Goal: Information Seeking & Learning: Stay updated

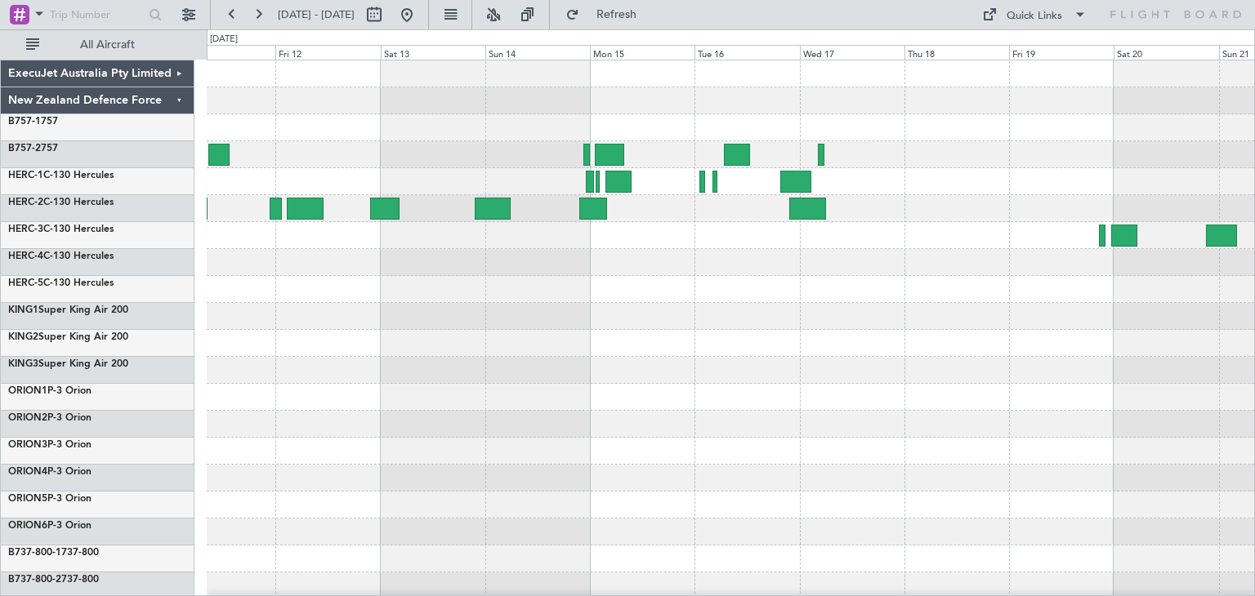
click at [219, 373] on div at bounding box center [730, 397] width 1047 height 674
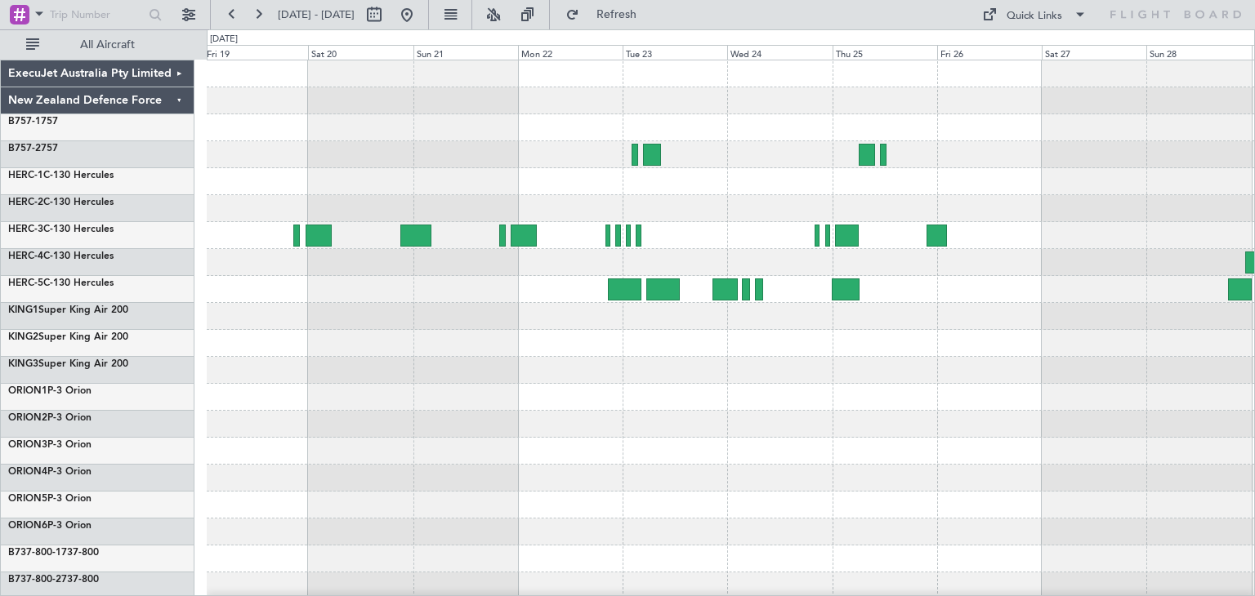
click at [259, 403] on div at bounding box center [730, 397] width 1047 height 27
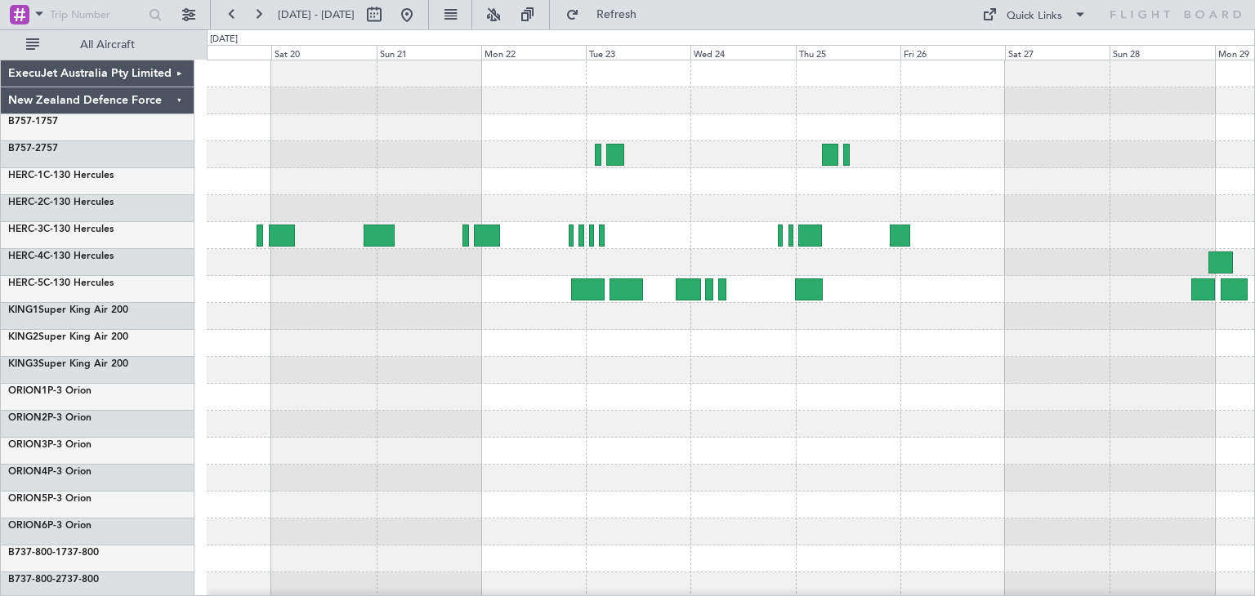
click at [236, 419] on div at bounding box center [730, 424] width 1047 height 27
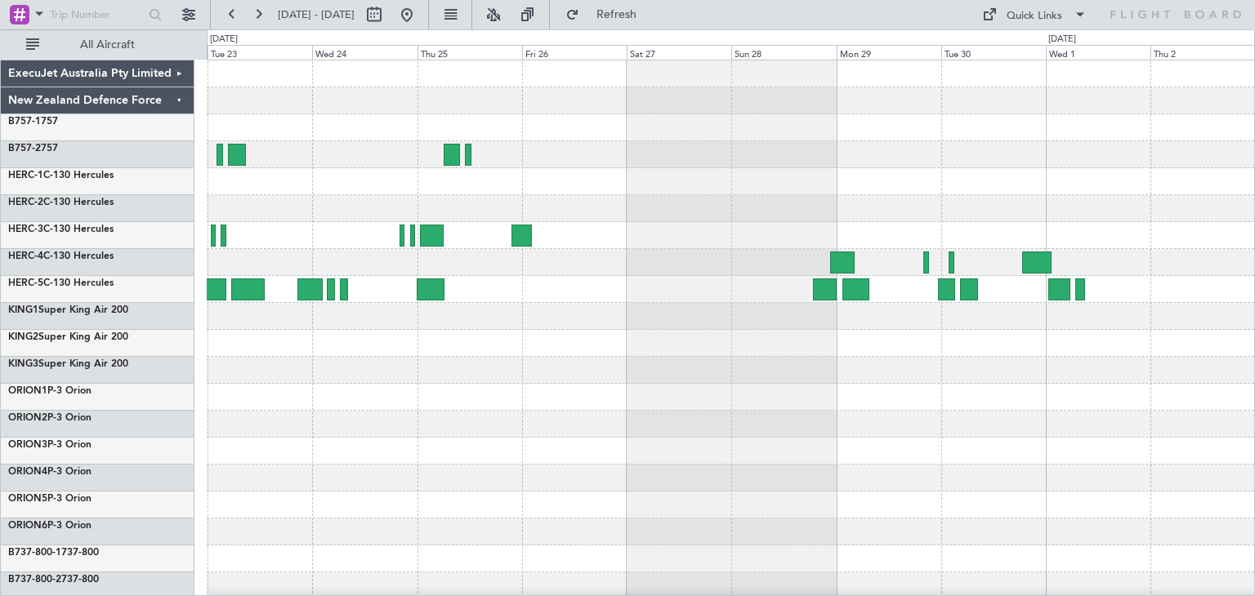
click at [111, 417] on div "ExecuJet Australia Pty Limited New Zealand Defence Force B757-1 757 B757-2 757 …" at bounding box center [627, 312] width 1255 height 567
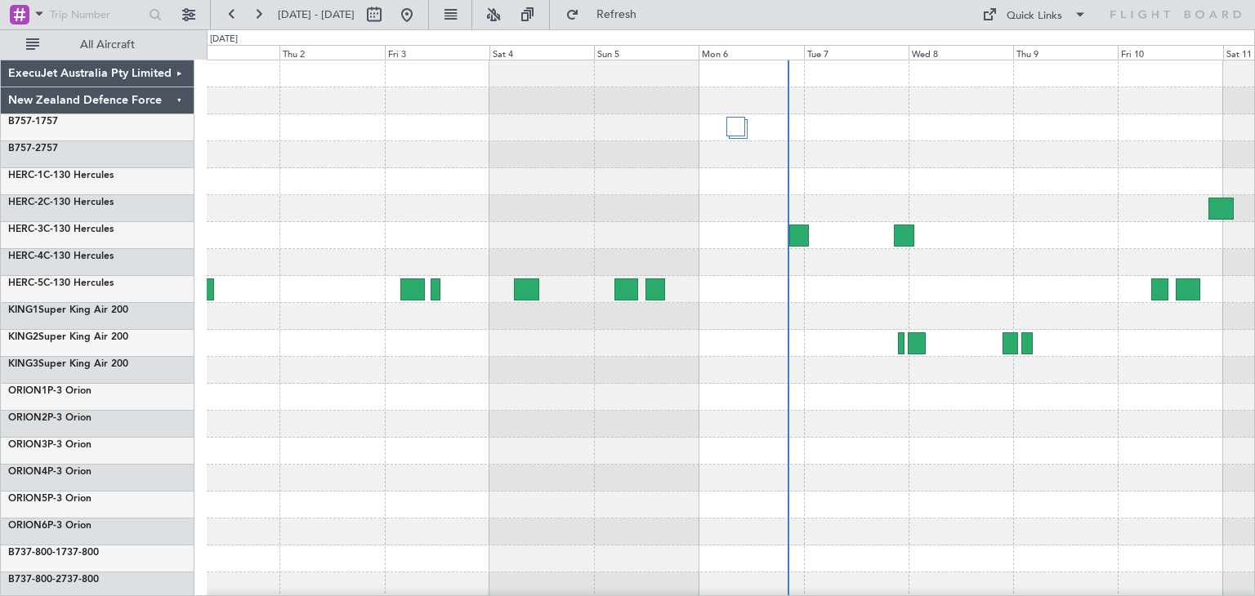
click at [323, 435] on div at bounding box center [730, 424] width 1047 height 27
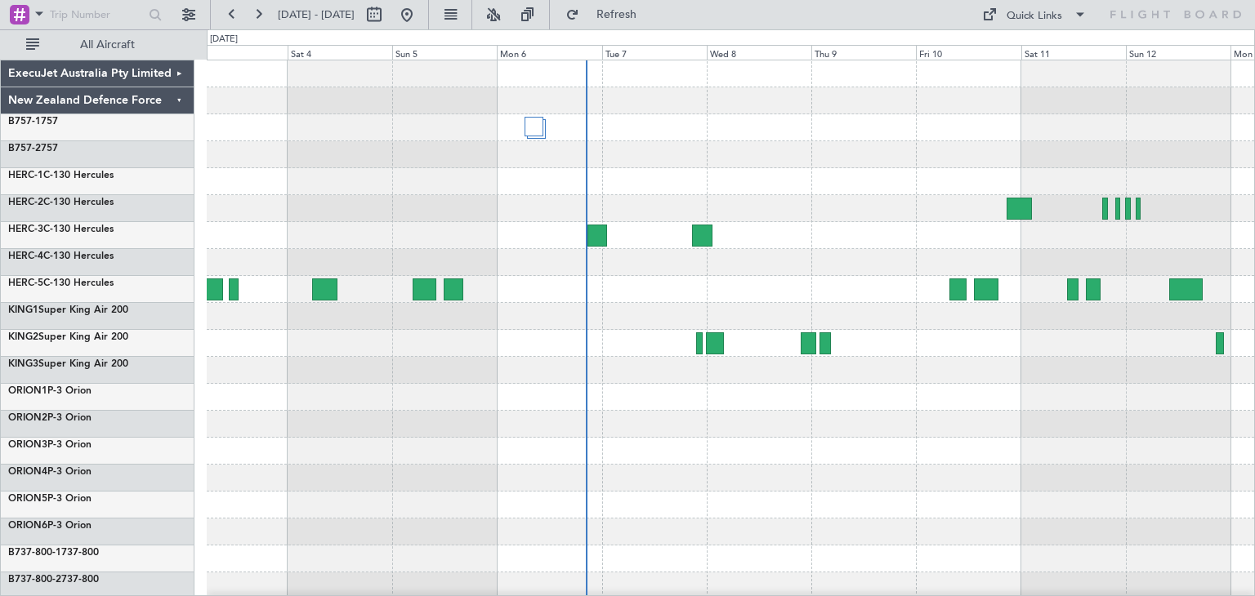
click at [758, 463] on div at bounding box center [730, 397] width 1047 height 674
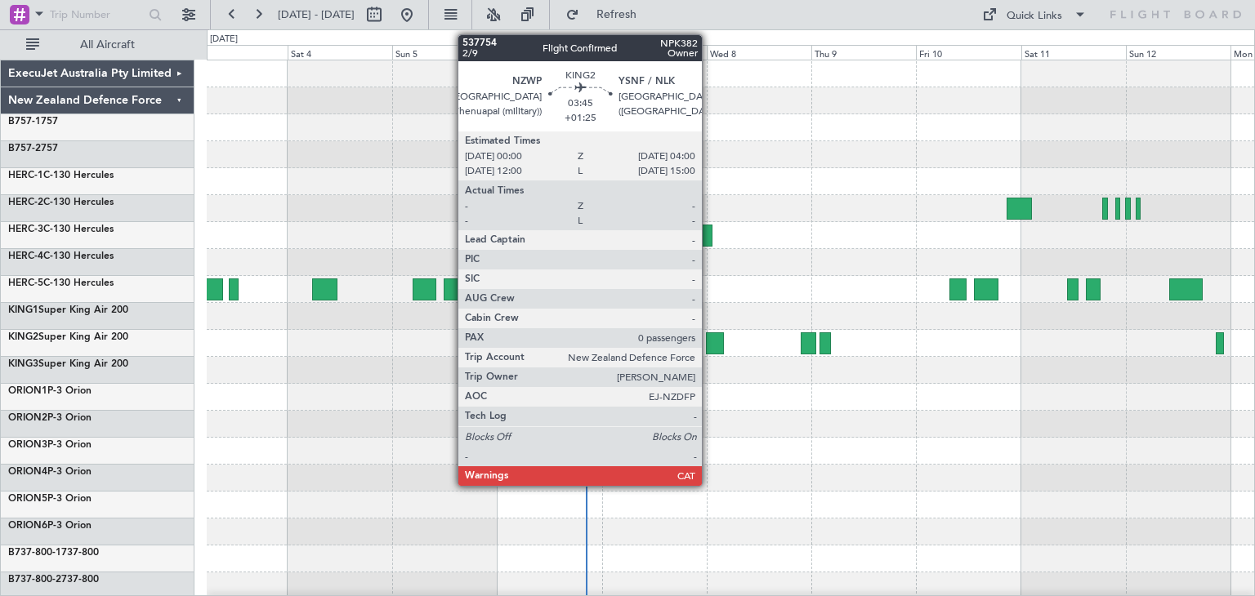
click at [710, 343] on div at bounding box center [715, 343] width 18 height 22
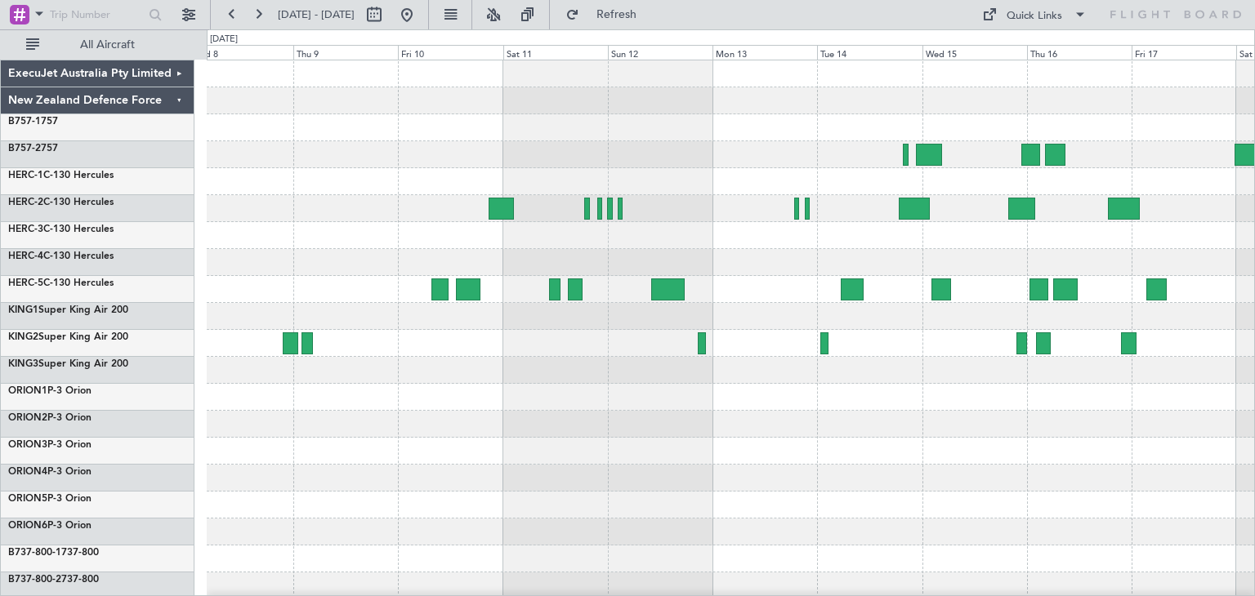
click at [382, 524] on div at bounding box center [730, 397] width 1047 height 674
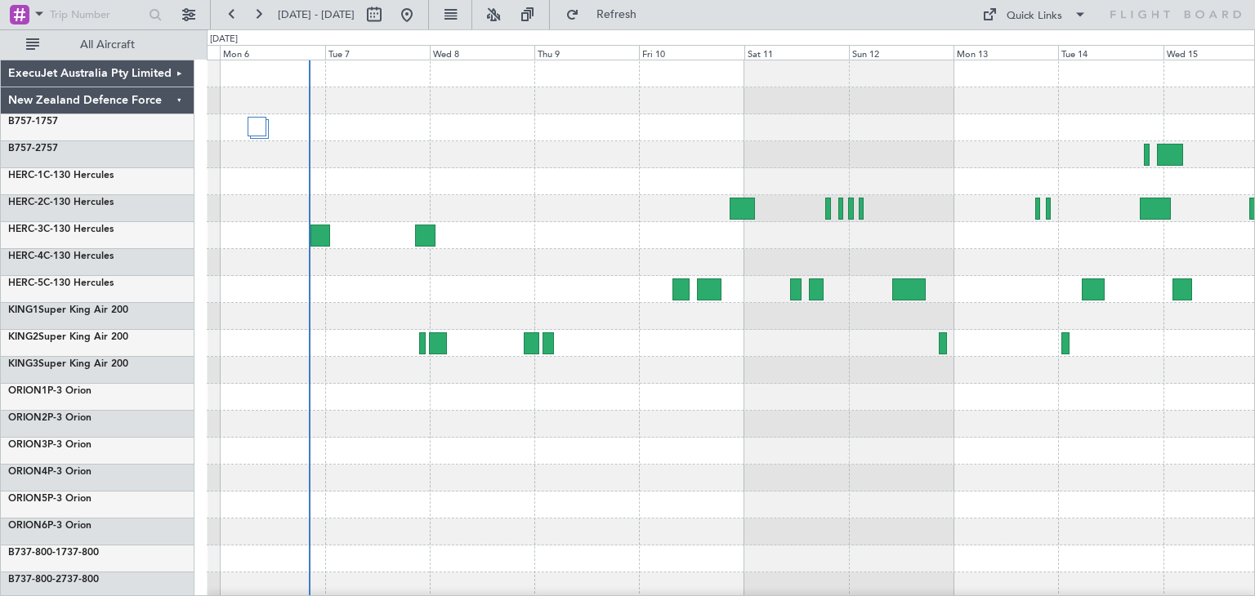
click at [732, 430] on div at bounding box center [730, 424] width 1047 height 27
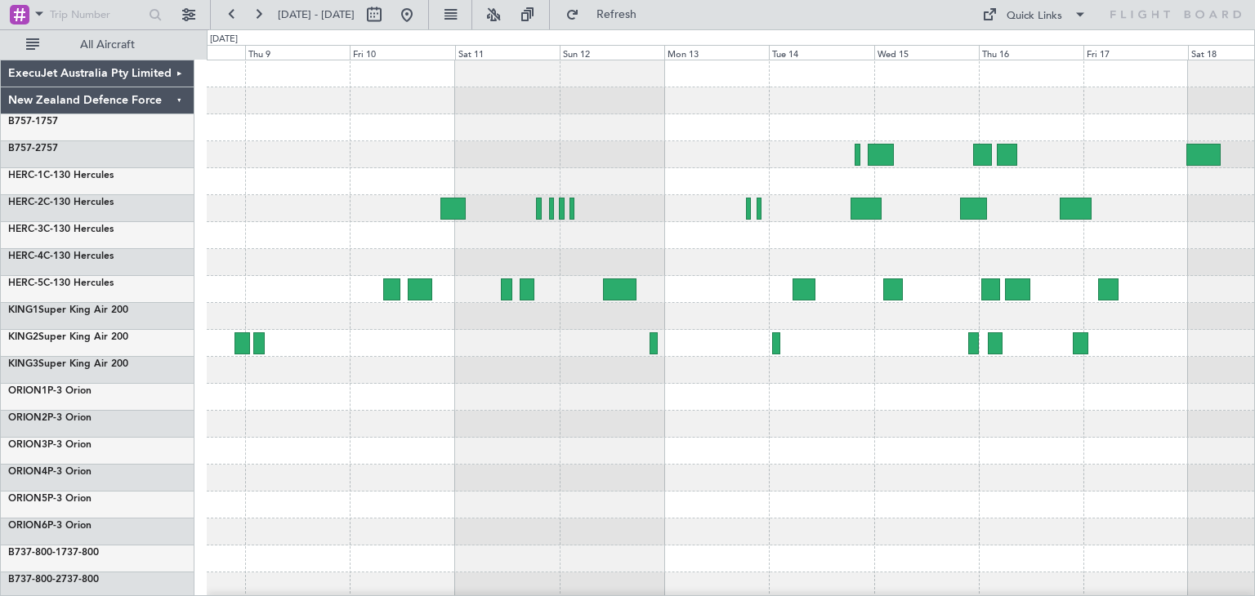
click at [422, 468] on div at bounding box center [730, 397] width 1047 height 674
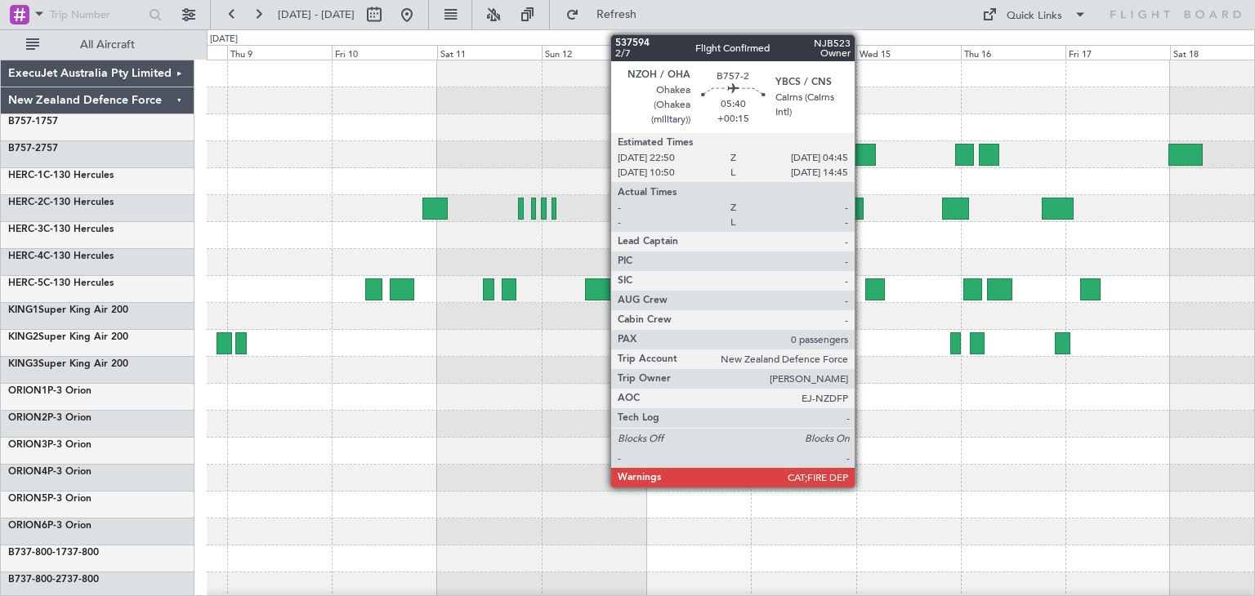
click at [862, 149] on div at bounding box center [862, 155] width 26 height 22
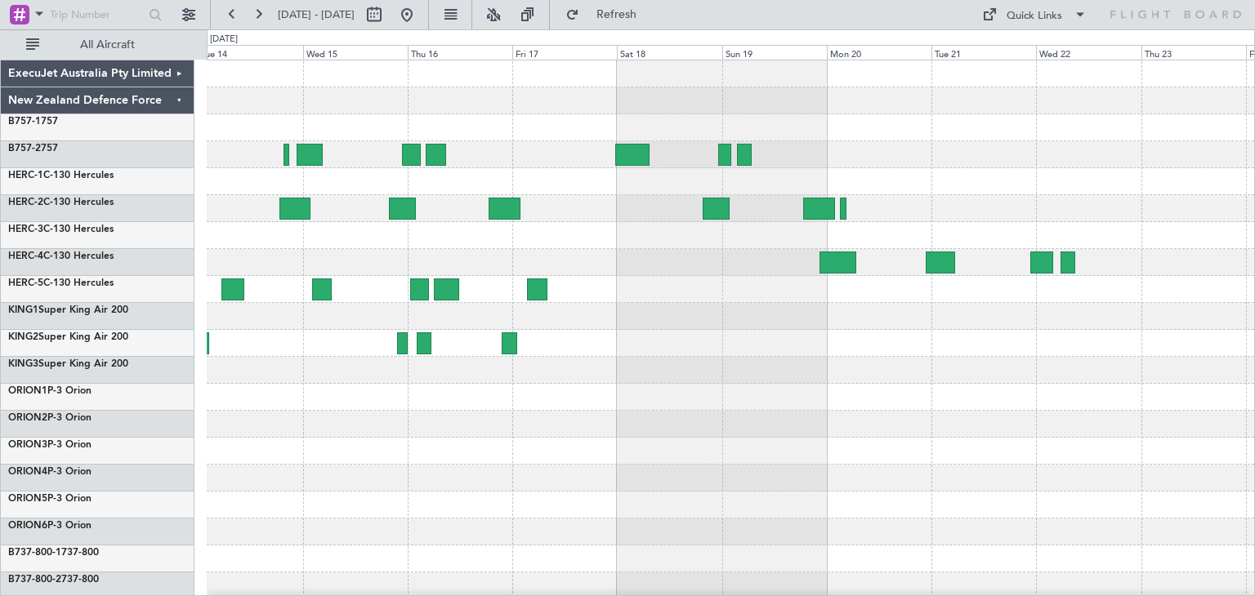
click at [385, 564] on div at bounding box center [730, 397] width 1047 height 674
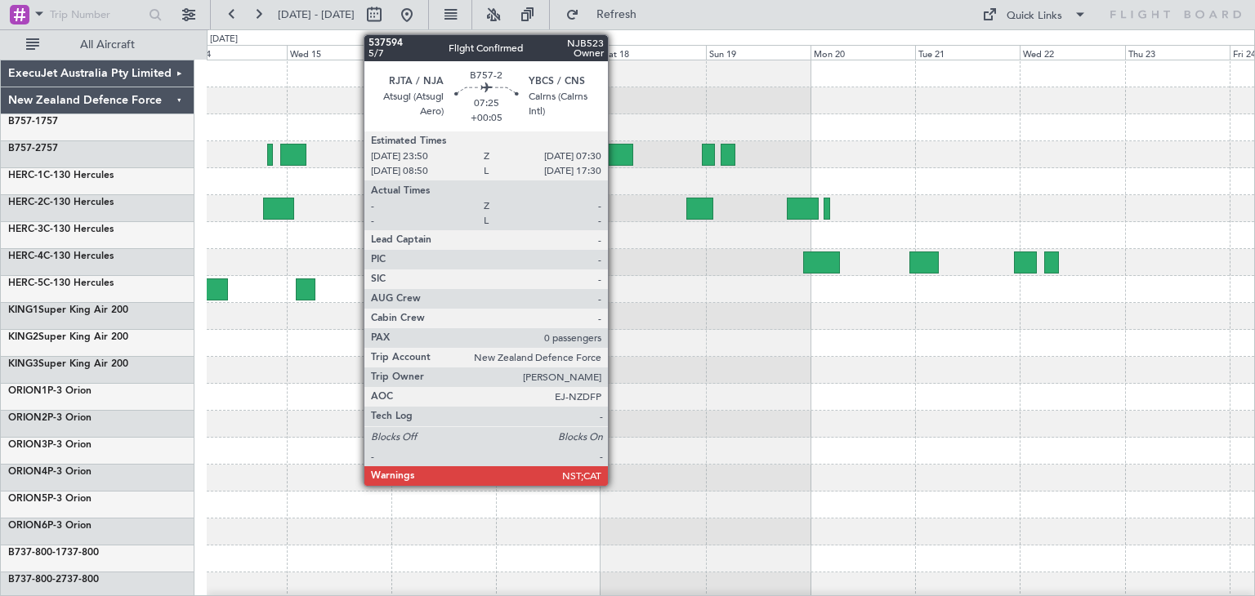
click at [615, 149] on div at bounding box center [615, 155] width 33 height 22
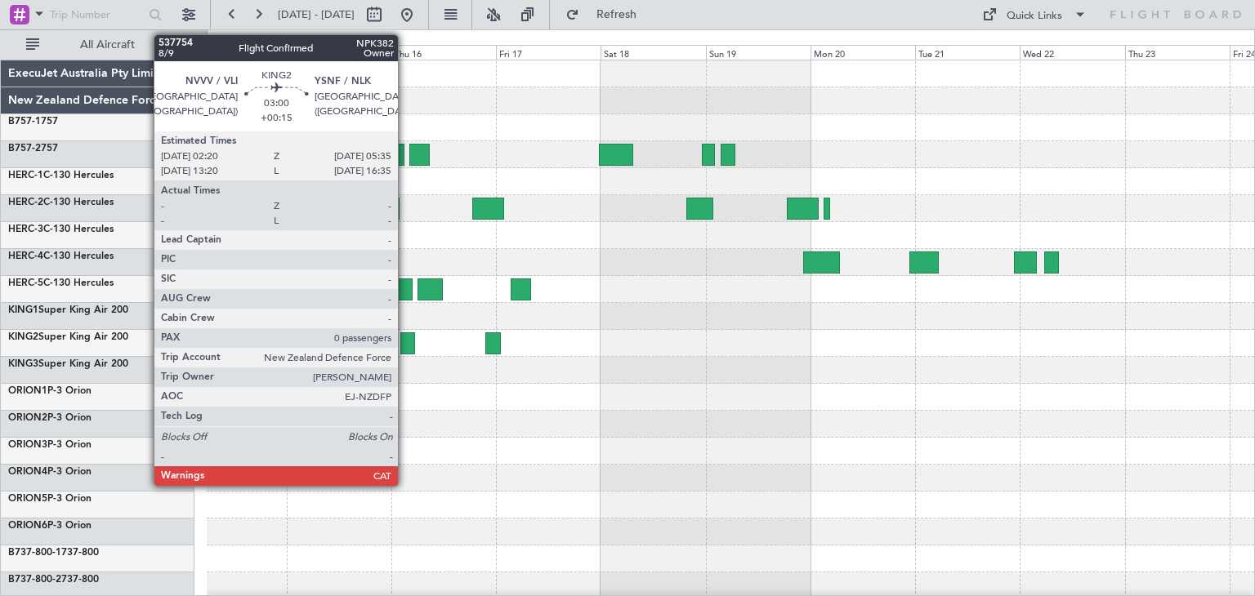
click at [405, 341] on div at bounding box center [407, 343] width 15 height 22
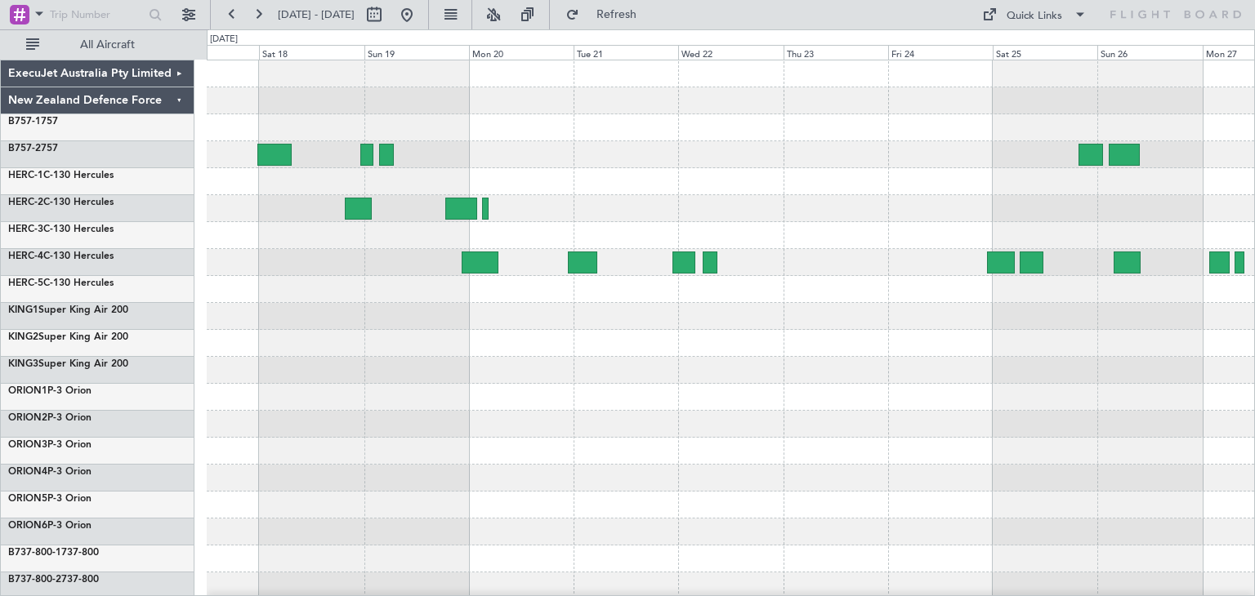
click at [546, 422] on div at bounding box center [730, 397] width 1047 height 674
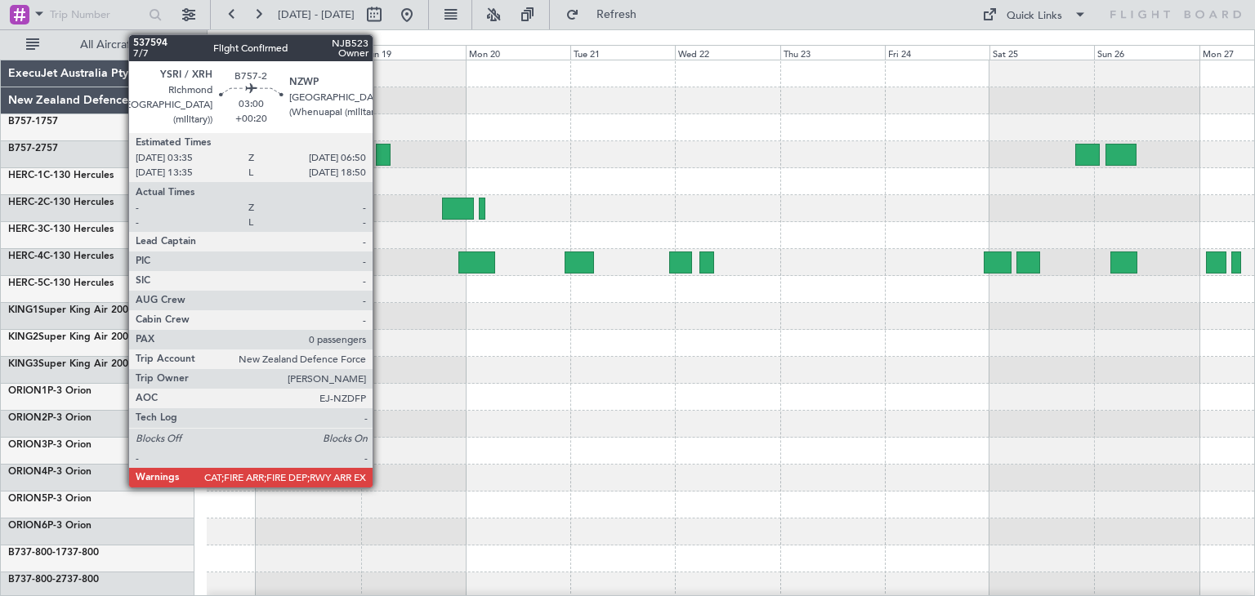
click at [380, 149] on div at bounding box center [383, 155] width 15 height 22
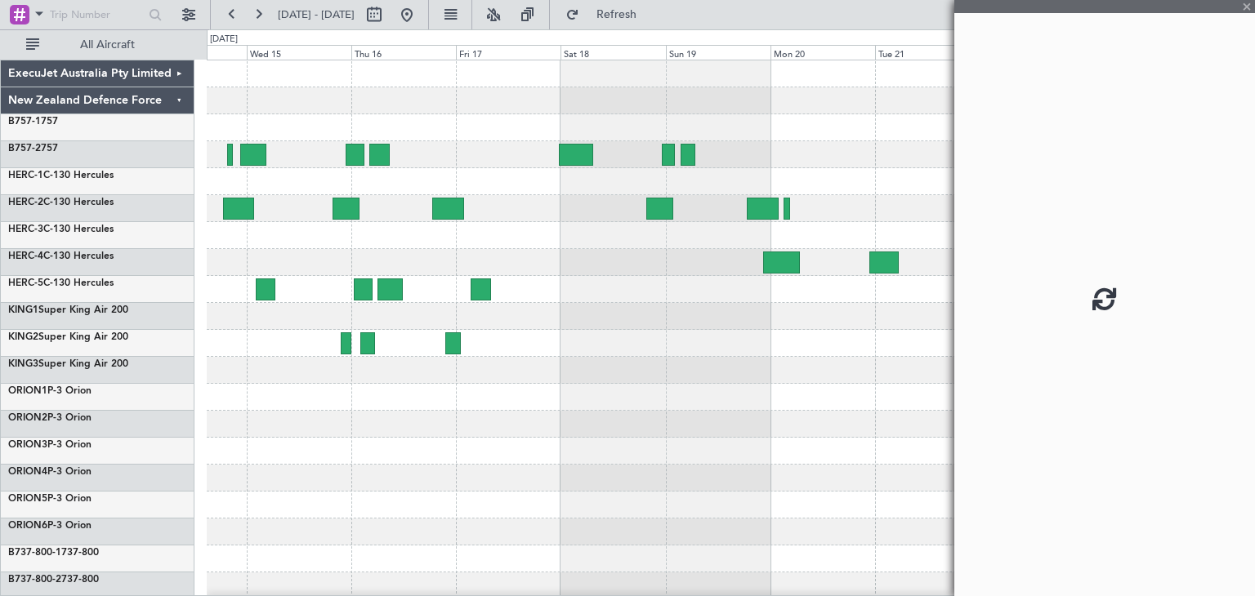
click at [731, 363] on div at bounding box center [730, 397] width 1047 height 674
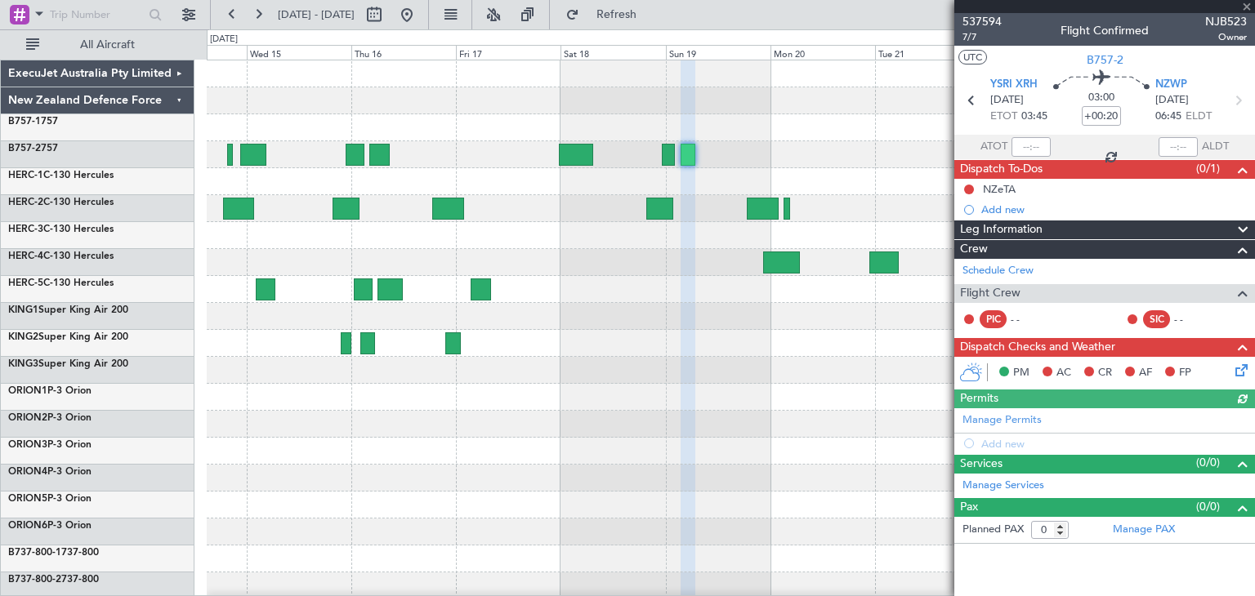
click at [1249, 7] on div at bounding box center [1104, 6] width 301 height 13
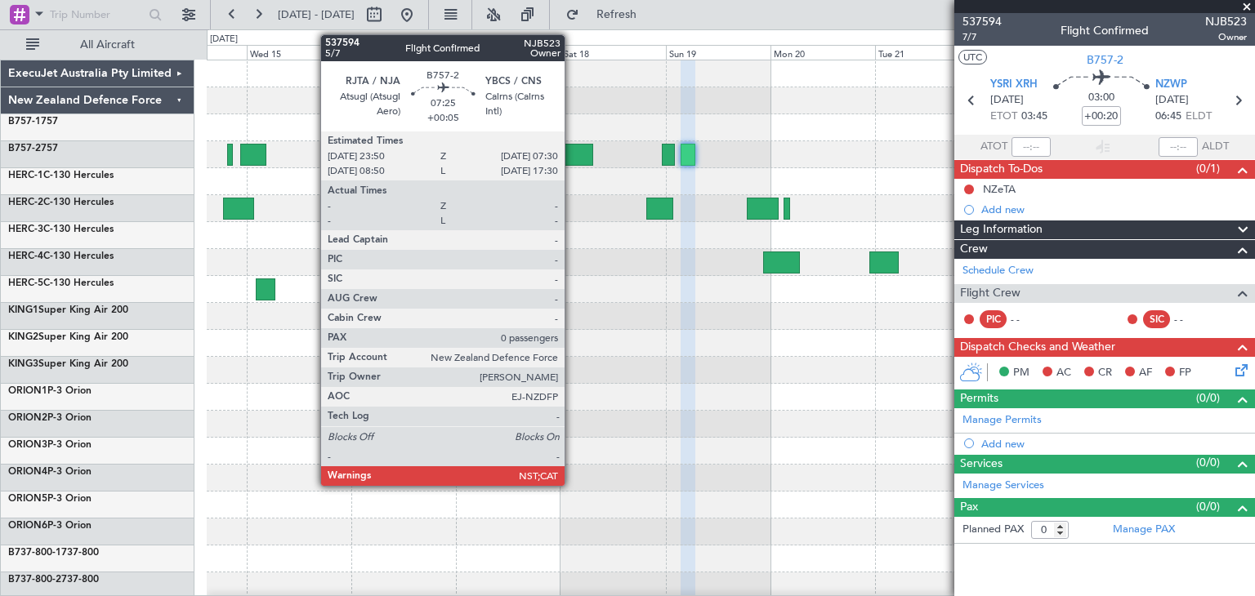
click at [572, 151] on div at bounding box center [575, 155] width 33 height 22
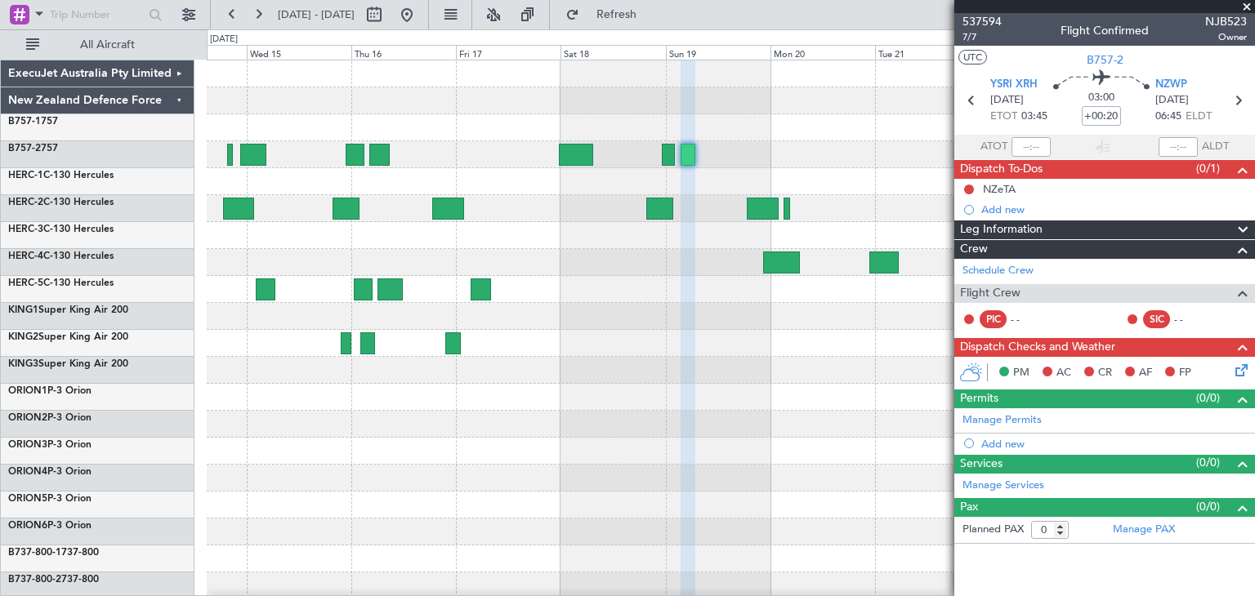
click at [1245, 6] on span at bounding box center [1246, 7] width 16 height 15
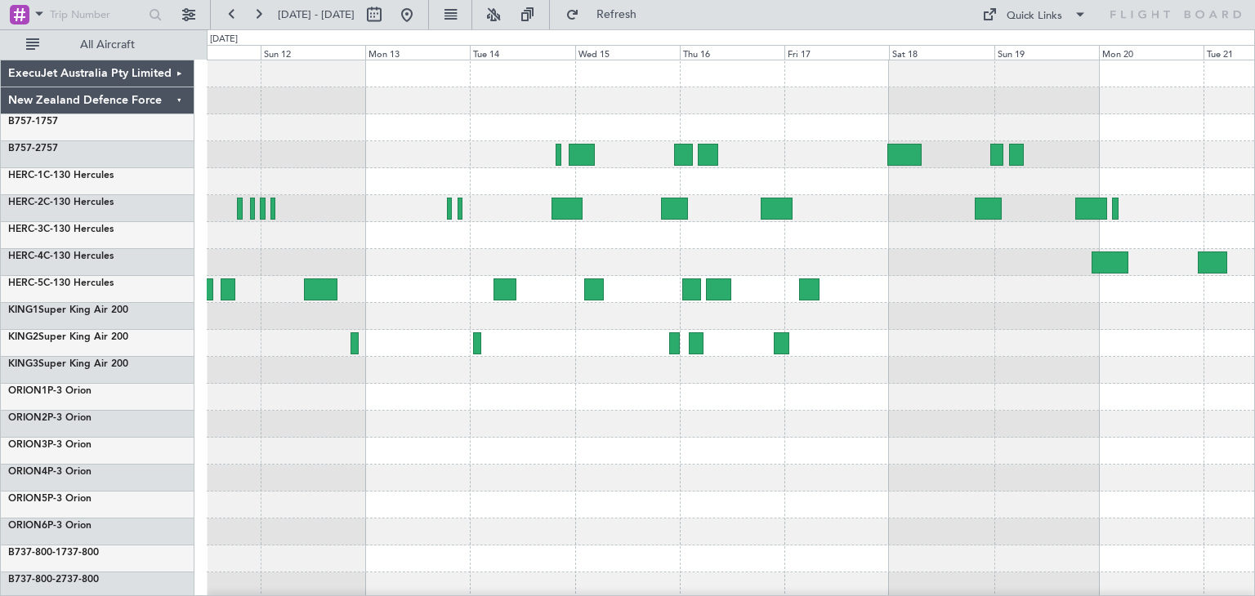
click at [919, 396] on div at bounding box center [730, 397] width 1047 height 674
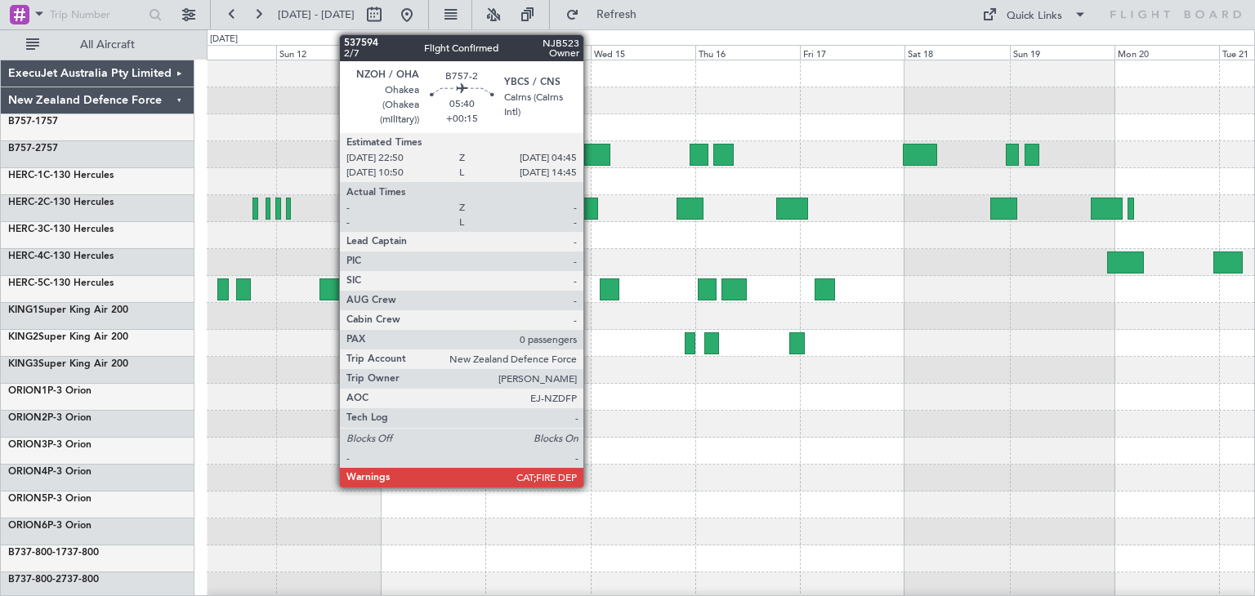
click at [591, 145] on div at bounding box center [597, 155] width 26 height 22
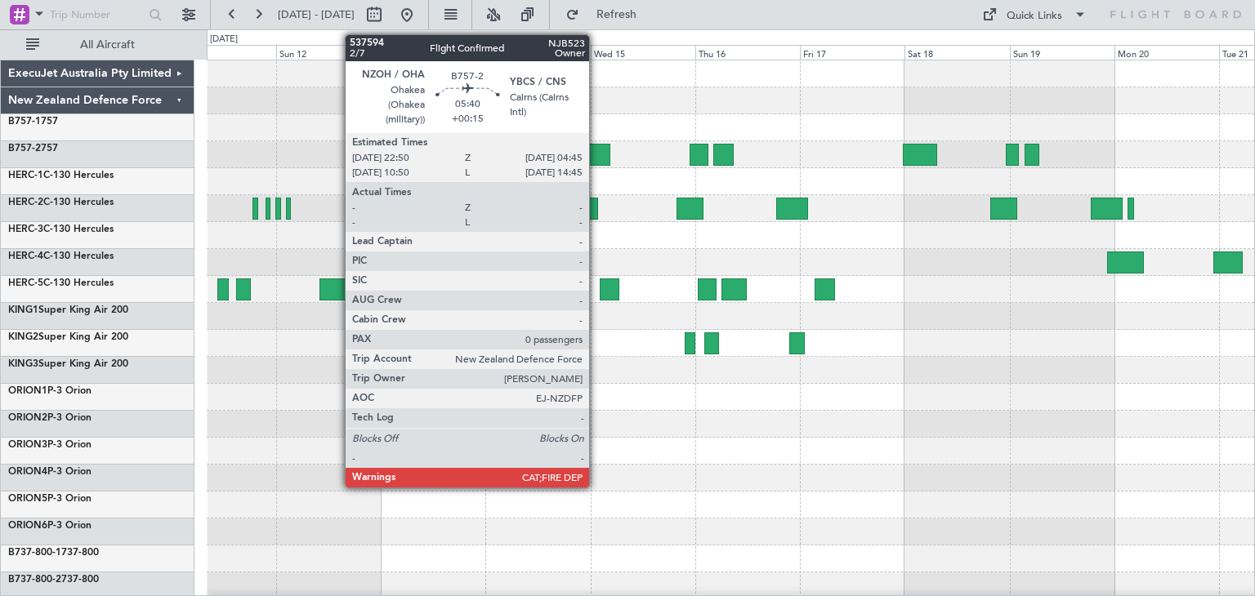
click at [596, 154] on div at bounding box center [597, 155] width 26 height 22
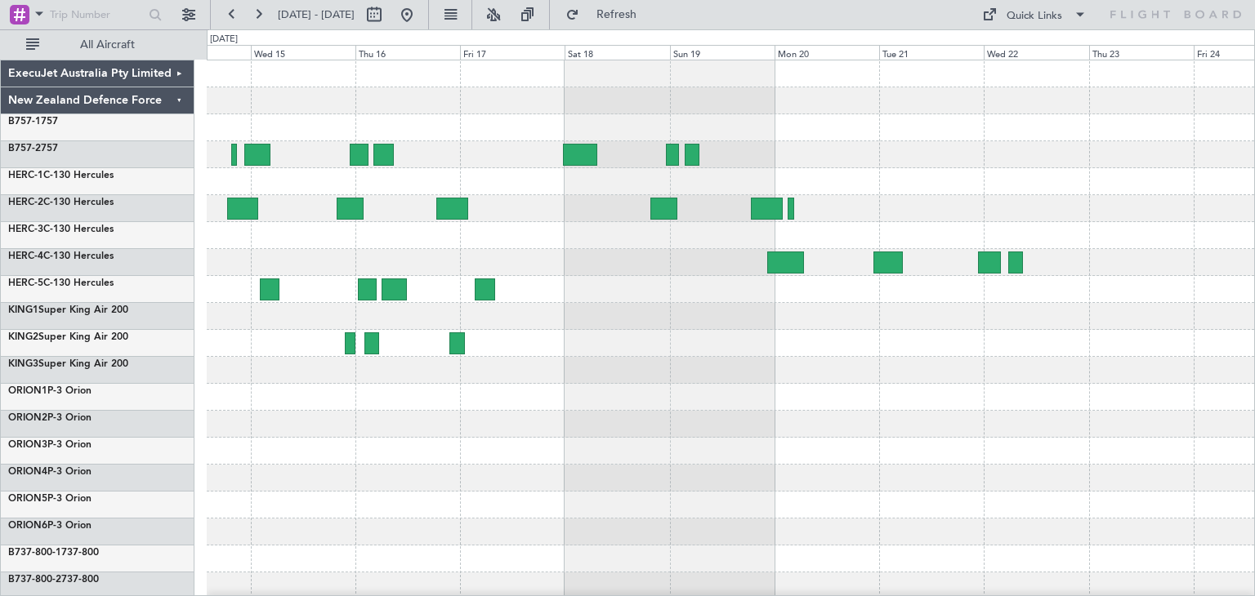
click at [680, 517] on div at bounding box center [730, 397] width 1047 height 674
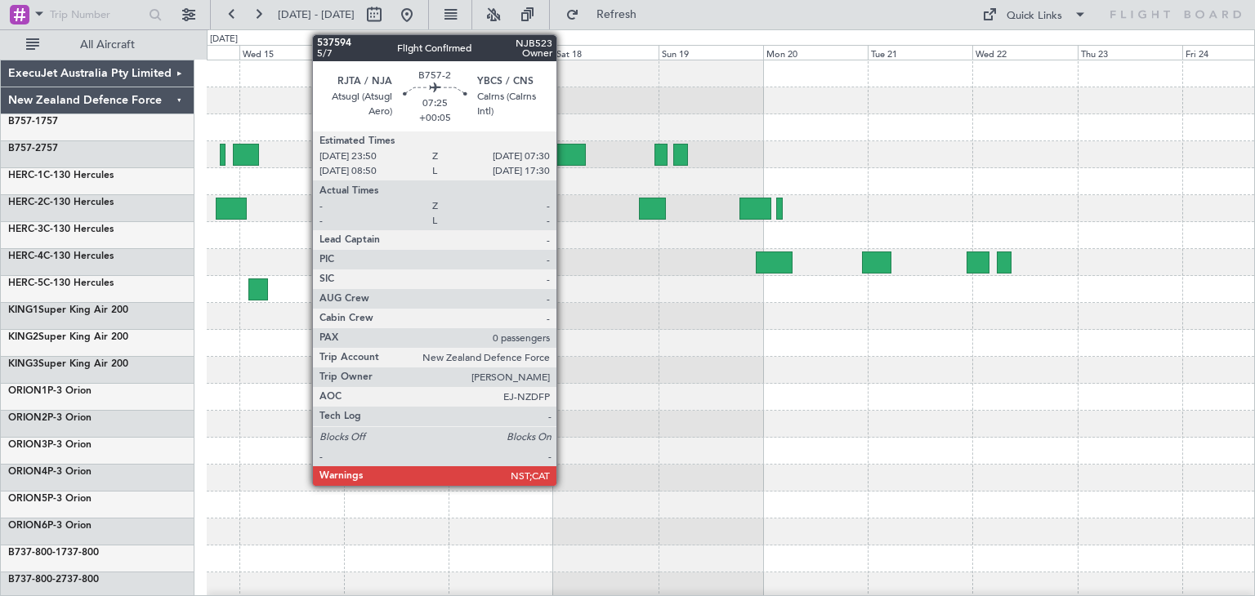
click at [564, 145] on div at bounding box center [567, 155] width 33 height 22
